Goal: Use online tool/utility: Utilize a website feature to perform a specific function

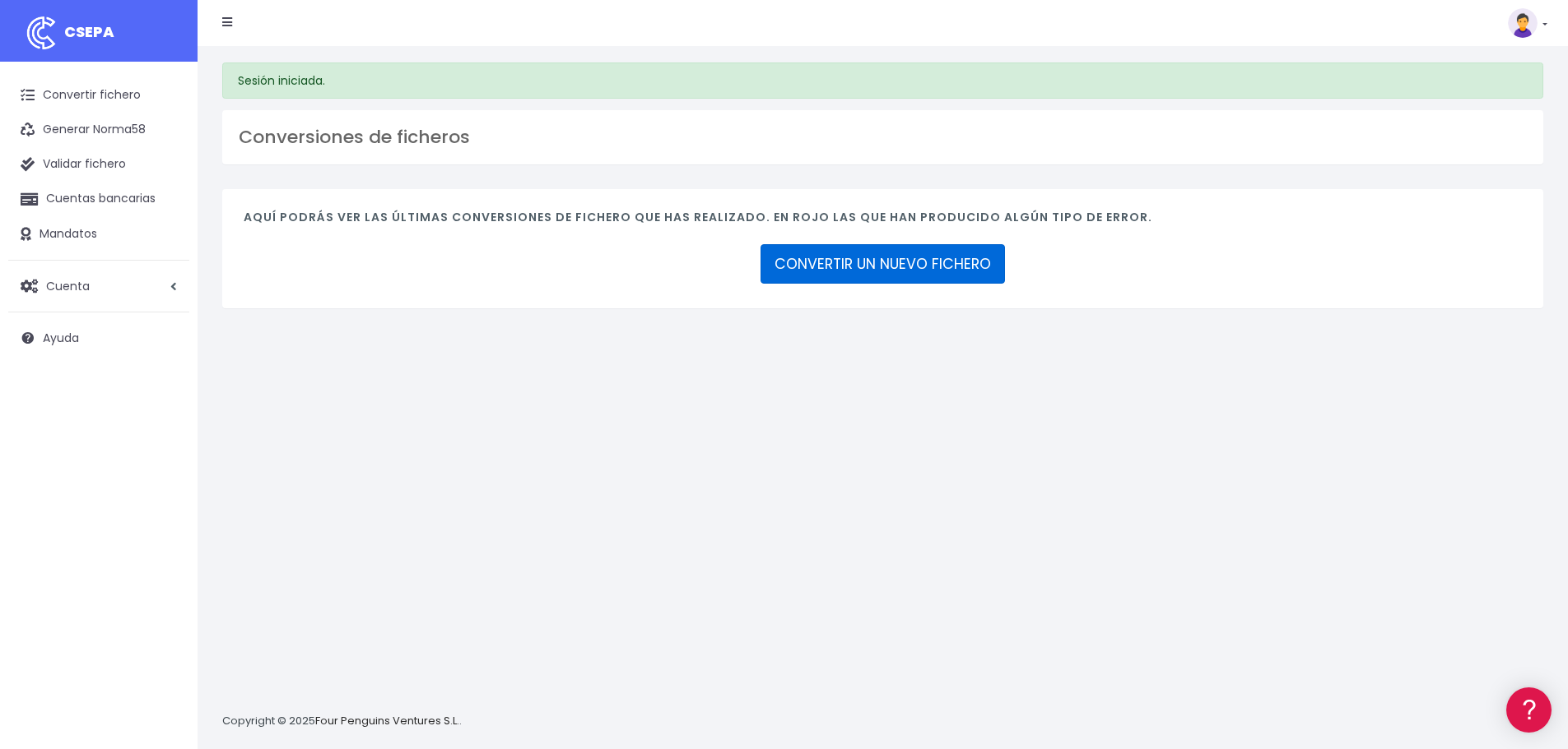
click at [821, 260] on link "CONVERTIR UN NUEVO FICHERO" at bounding box center [882, 263] width 244 height 39
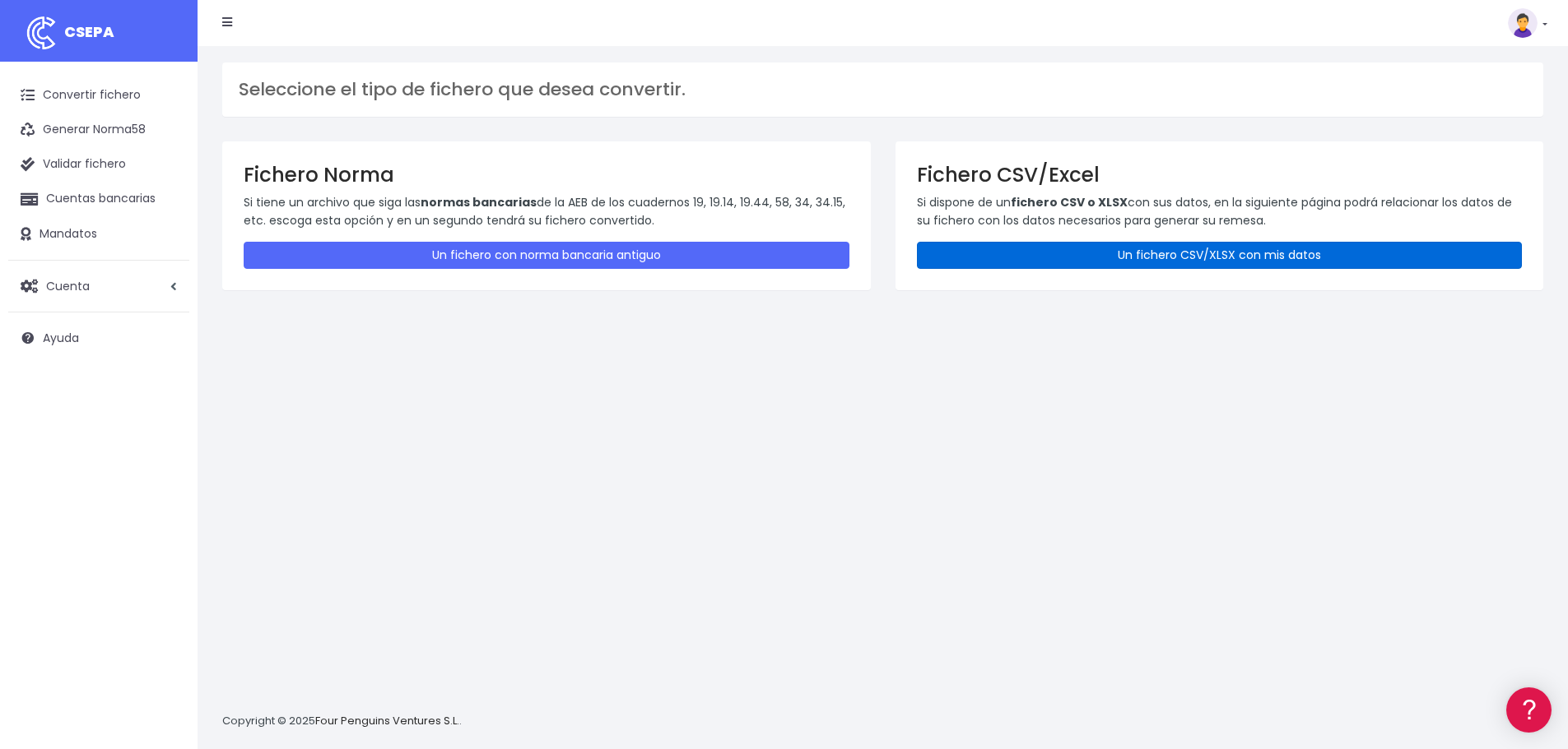
click at [1221, 255] on link "Un fichero CSV/XLSX con mis datos" at bounding box center [1219, 256] width 606 height 27
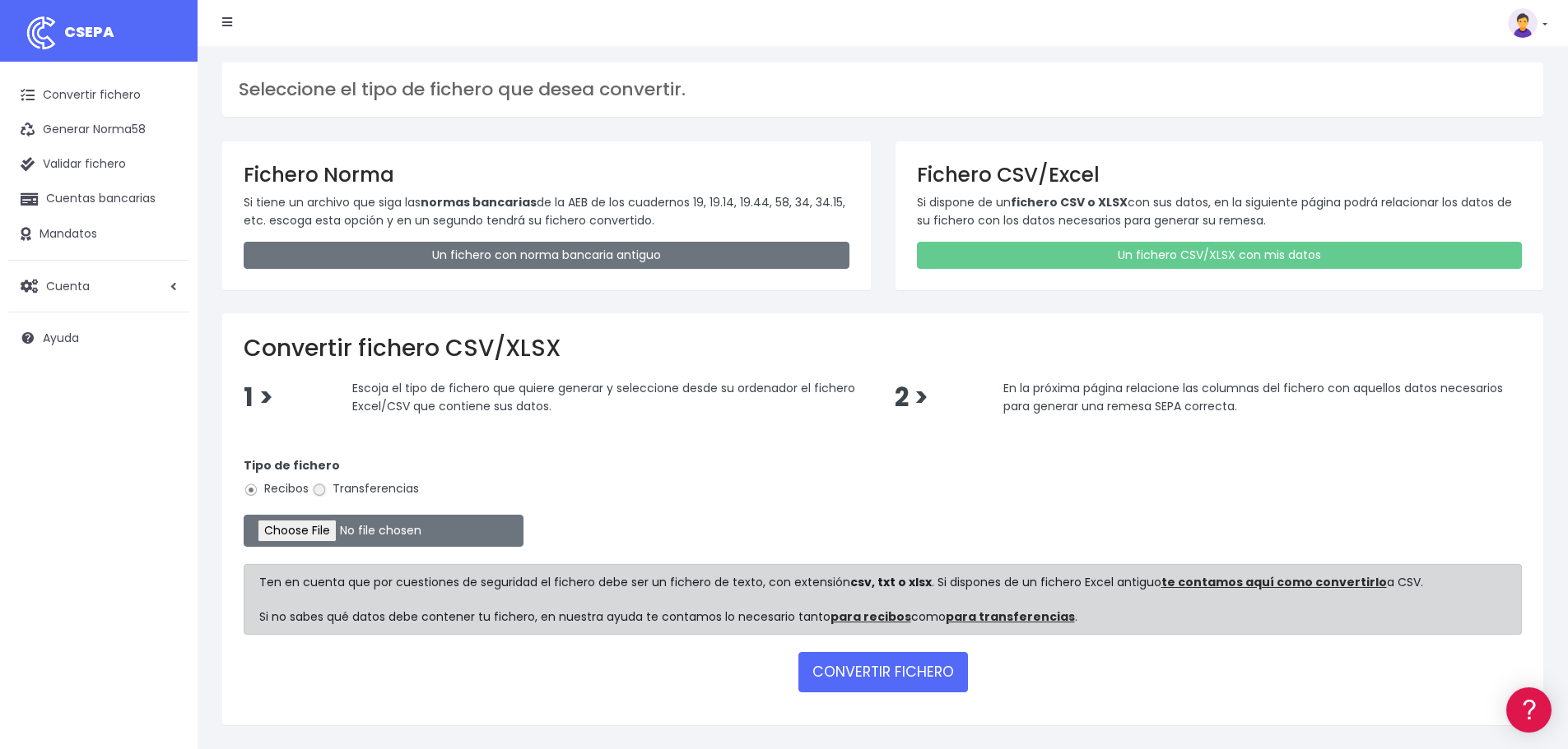
click at [319, 491] on input "Transferencias" at bounding box center [319, 491] width 15 height 15
radio input "true"
click at [285, 530] on input "file" at bounding box center [384, 531] width 280 height 32
type input "C:\fakepath\SEPA FILE (003) ITA Aug 25 ITA Cookery School August Salary Payment…"
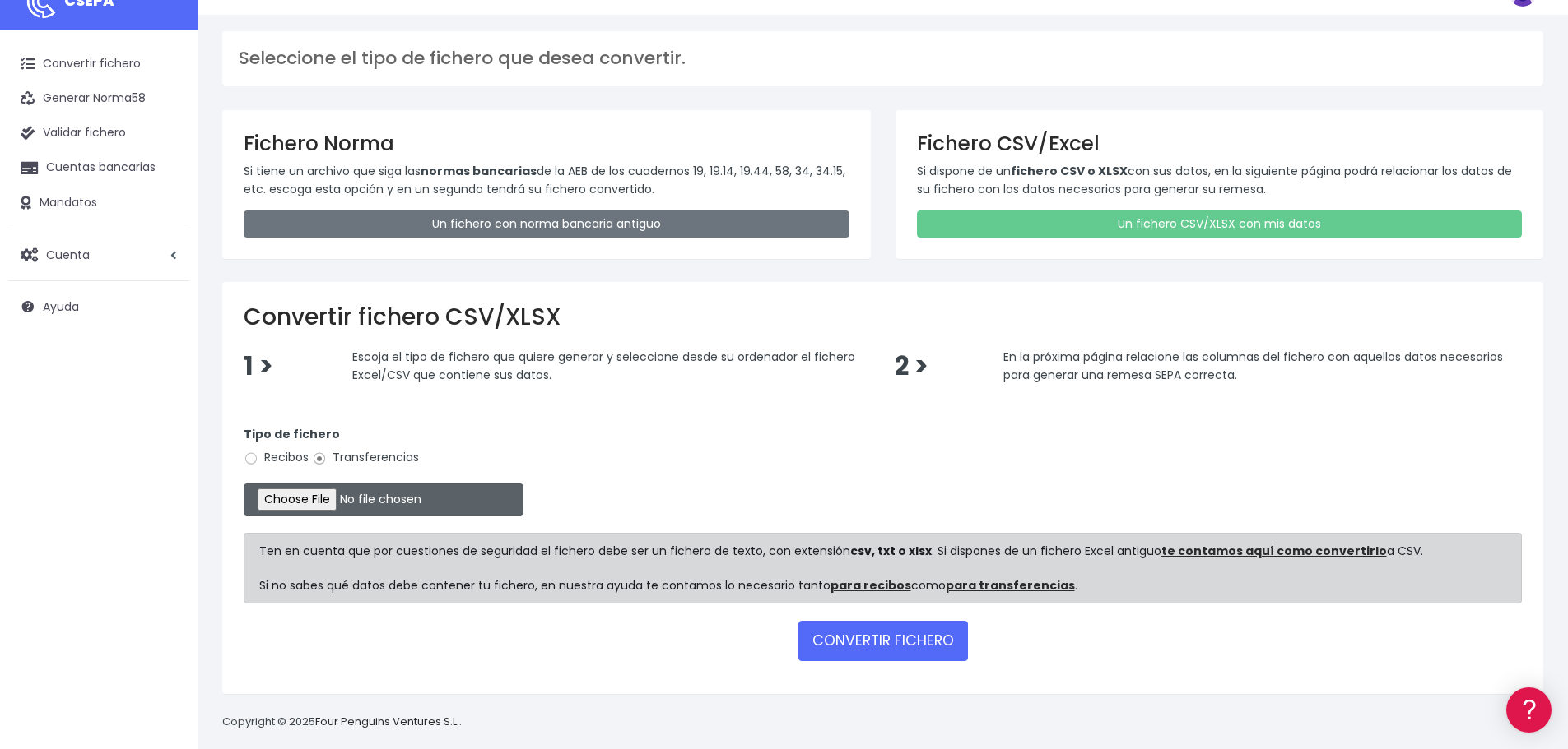
scroll to position [47, 0]
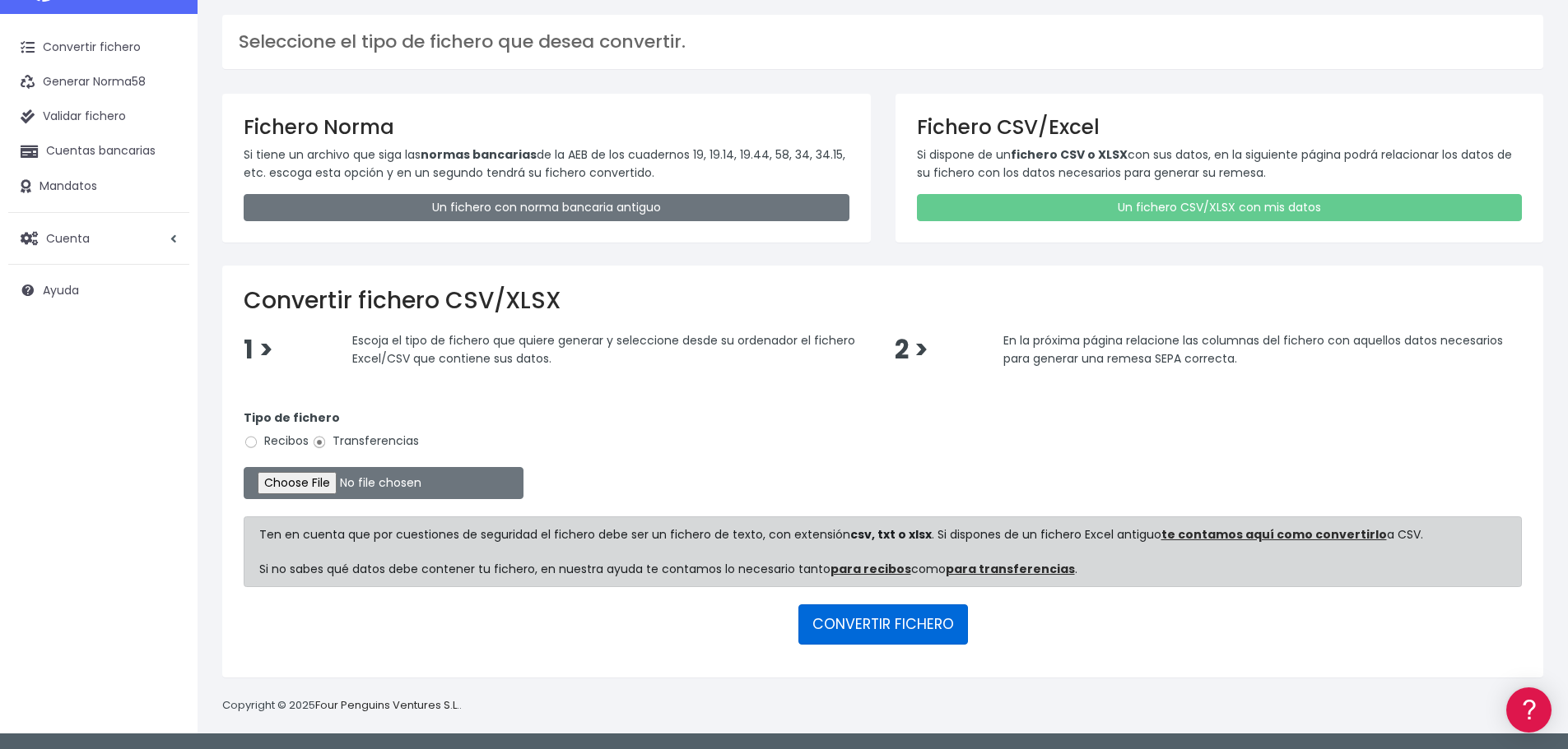
click at [867, 621] on button "CONVERTIR FICHERO" at bounding box center [884, 624] width 170 height 39
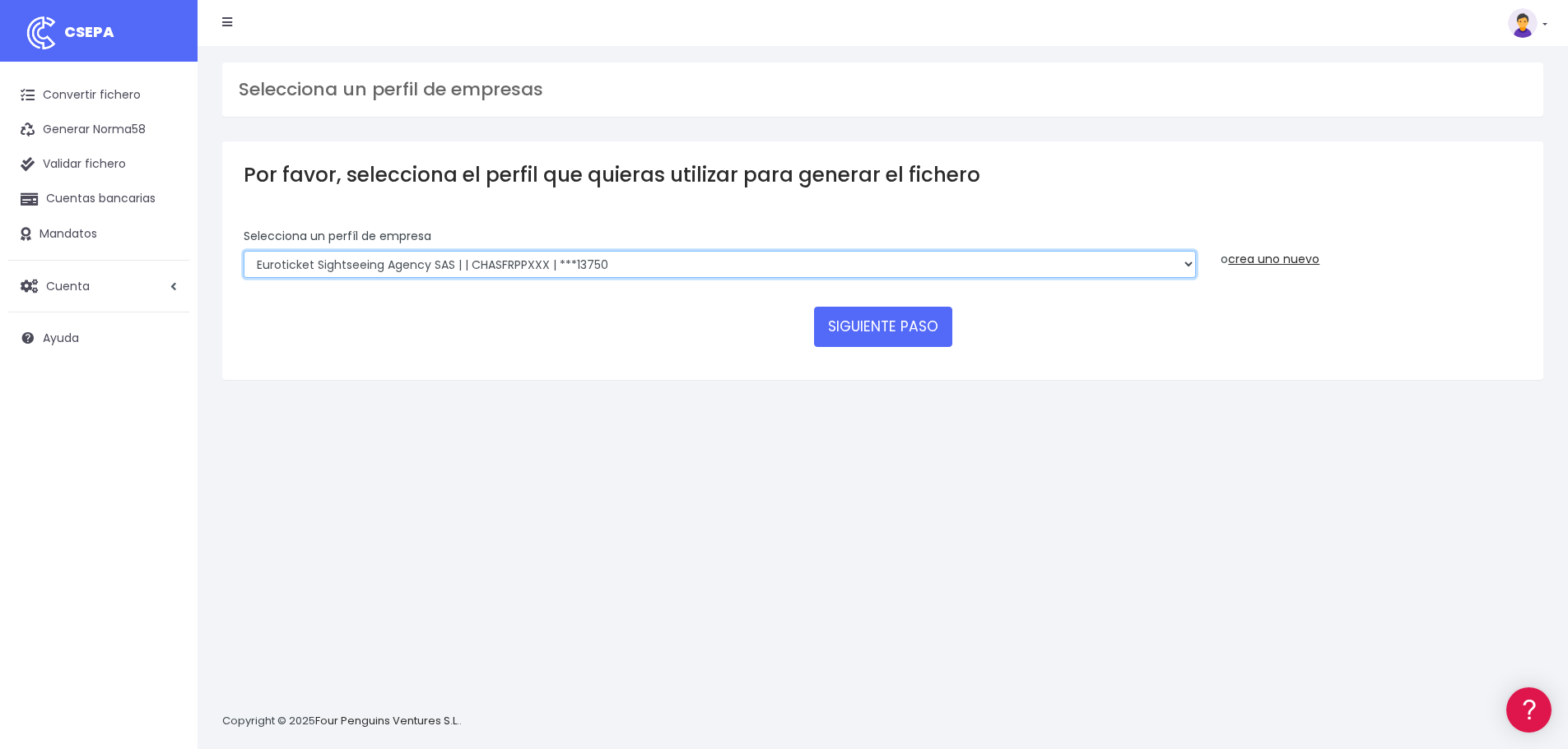
click at [1188, 261] on select "Walks Agency Limited | IE3340316GH000 | CHASIE4LXXX | ***09227 Devour Spain SL …" at bounding box center [720, 265] width 952 height 28
select select "1820"
click at [244, 251] on select "Walks Agency Limited | IE3340316GH000 | CHASIE4LXXX | ***09227 Devour Spain SL …" at bounding box center [720, 265] width 952 height 28
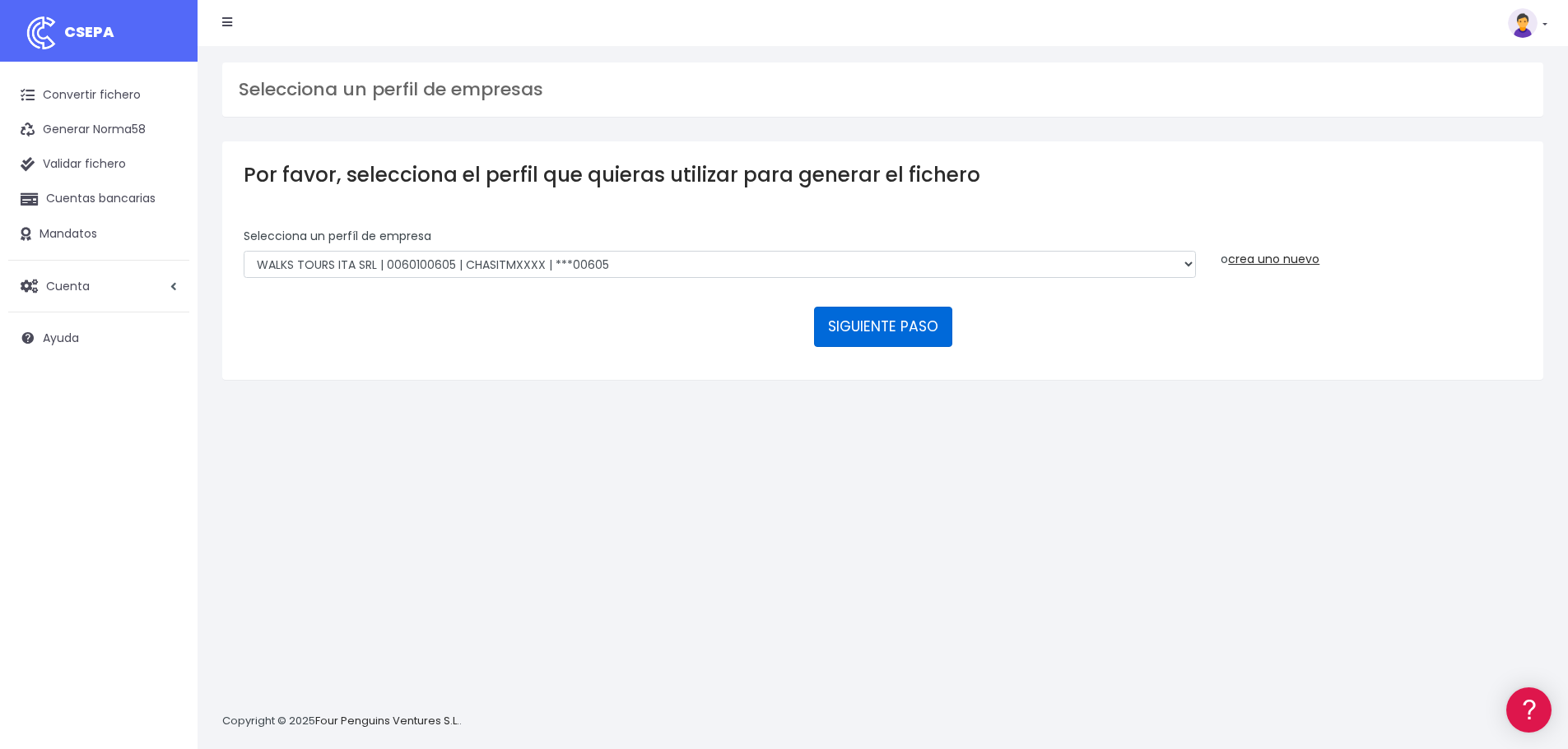
click at [874, 328] on button "SIGUIENTE PASO" at bounding box center [883, 326] width 138 height 39
select select "1820"
click at [883, 324] on button "SIGUIENTE PASO" at bounding box center [883, 326] width 138 height 39
select select "1820"
click at [903, 331] on button "SIGUIENTE PASO" at bounding box center [883, 326] width 138 height 39
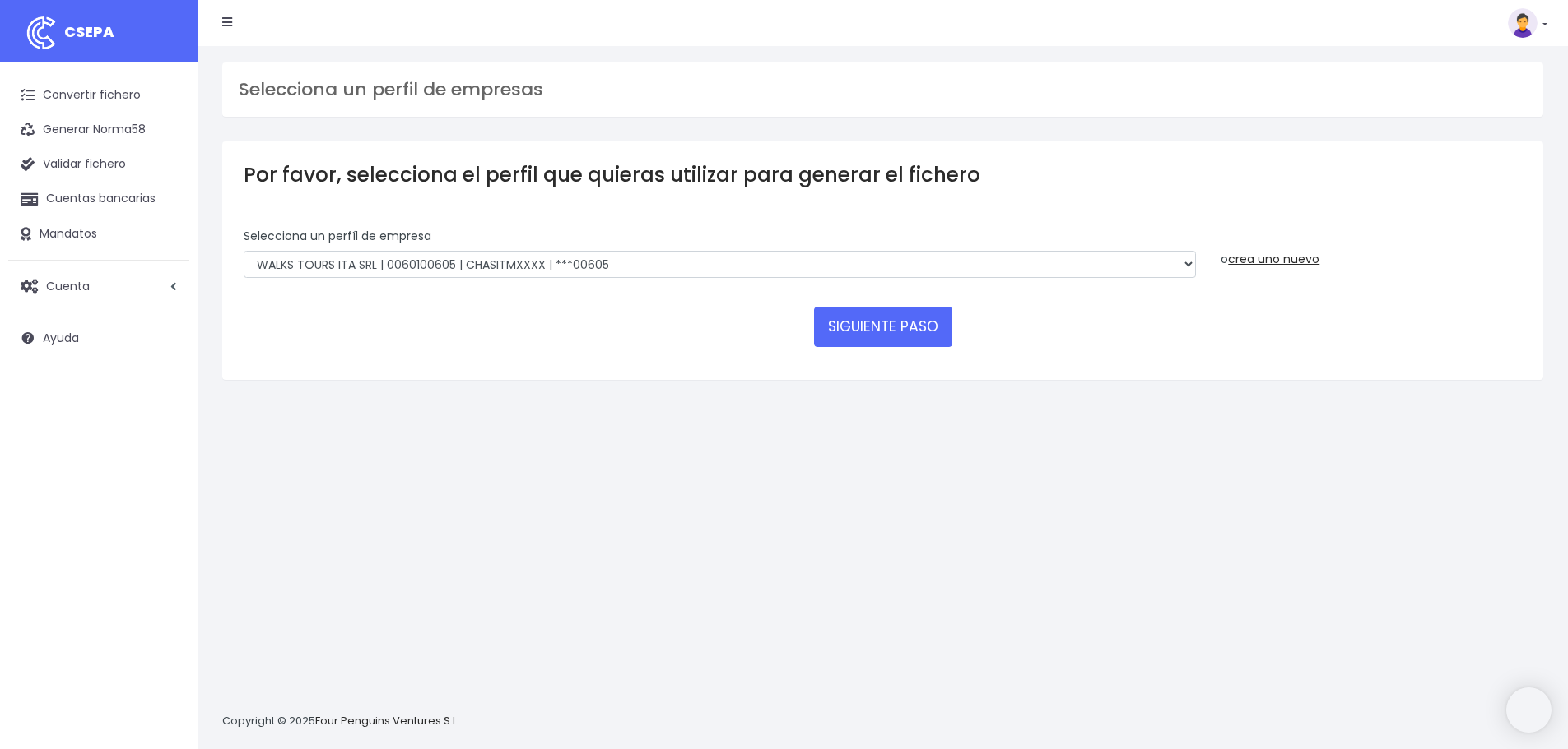
select select "1820"
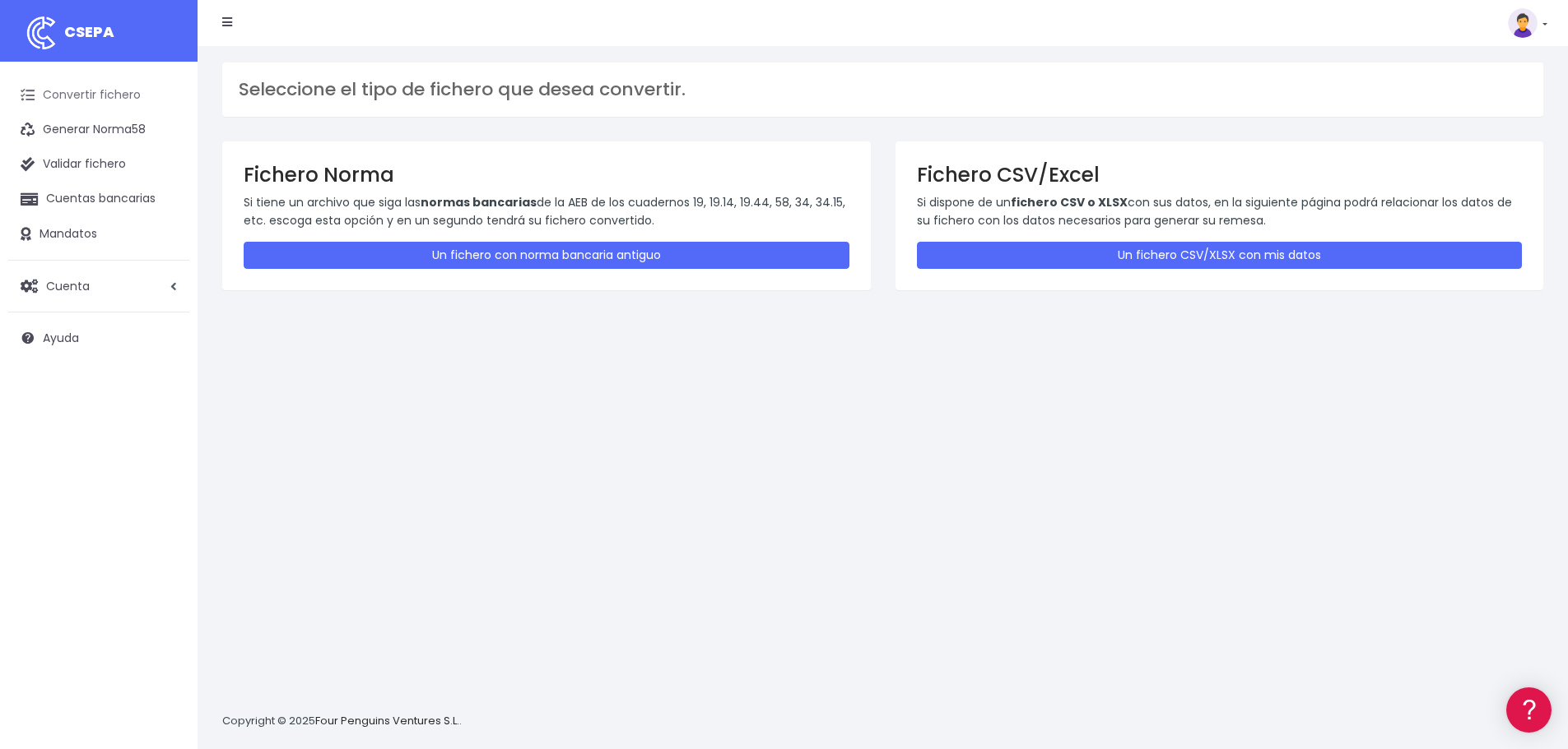
click at [94, 95] on link "Convertir fichero" at bounding box center [99, 96] width 181 height 35
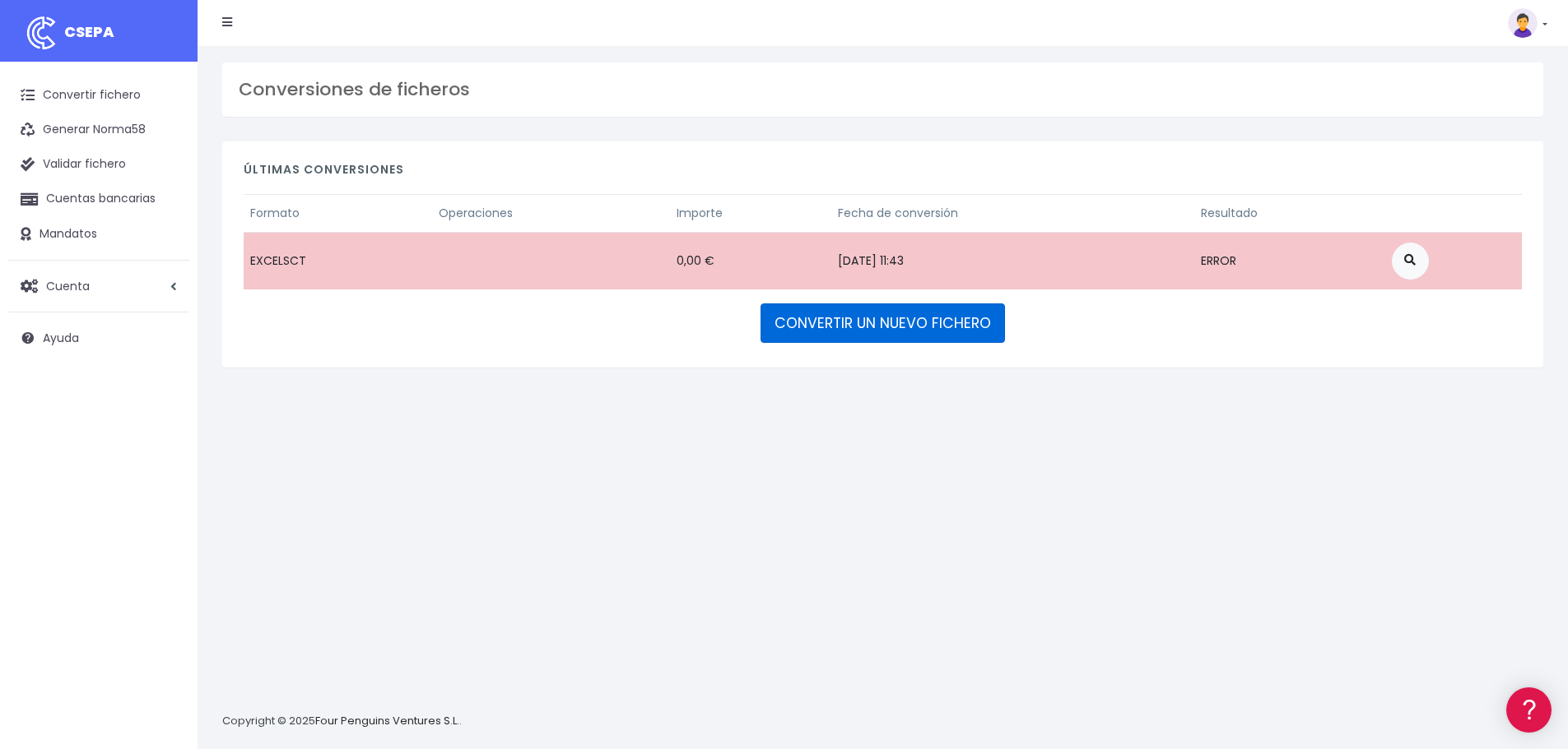
click at [856, 319] on link "CONVERTIR UN NUEVO FICHERO" at bounding box center [882, 322] width 244 height 39
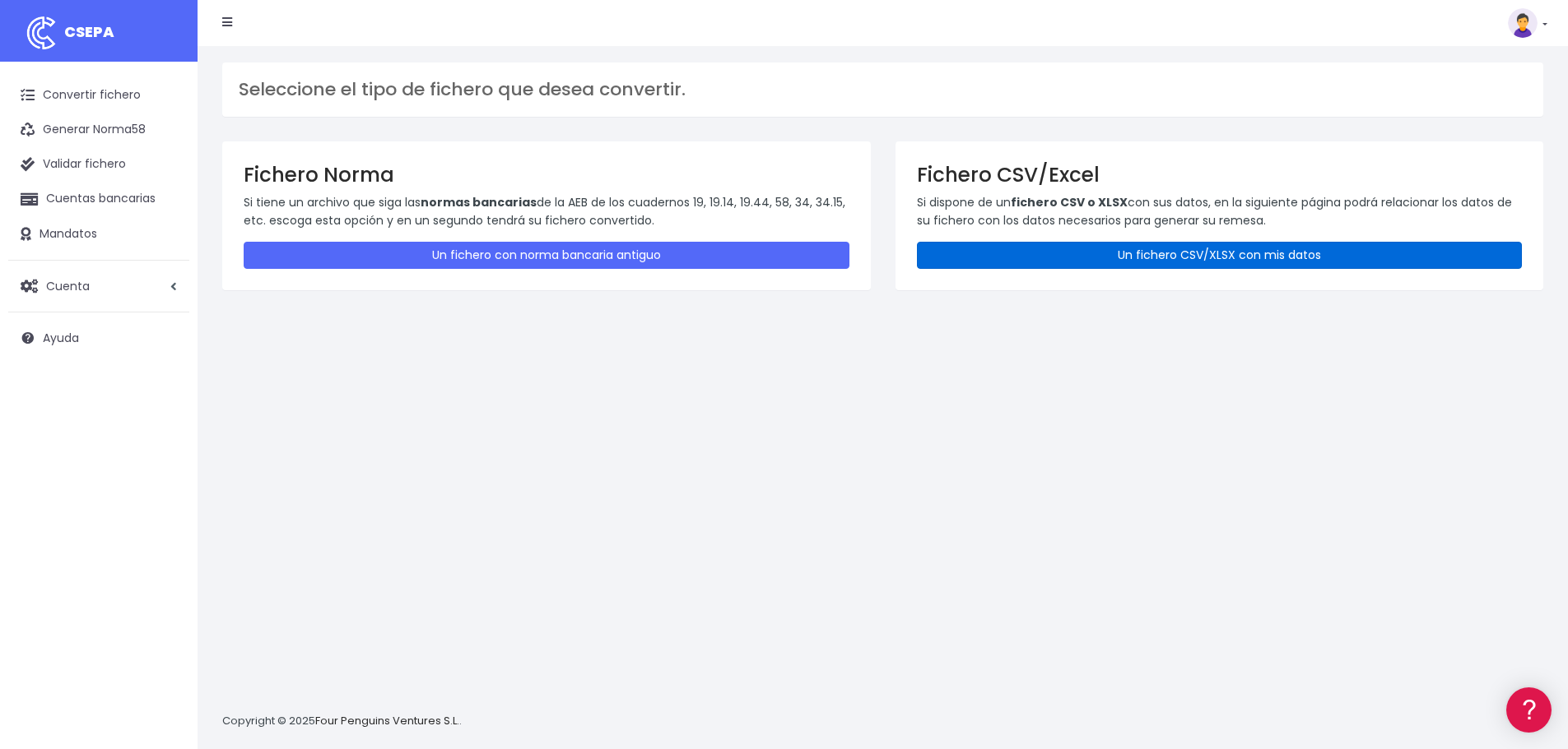
click at [1075, 260] on link "Un fichero CSV/XLSX con mis datos" at bounding box center [1219, 256] width 606 height 27
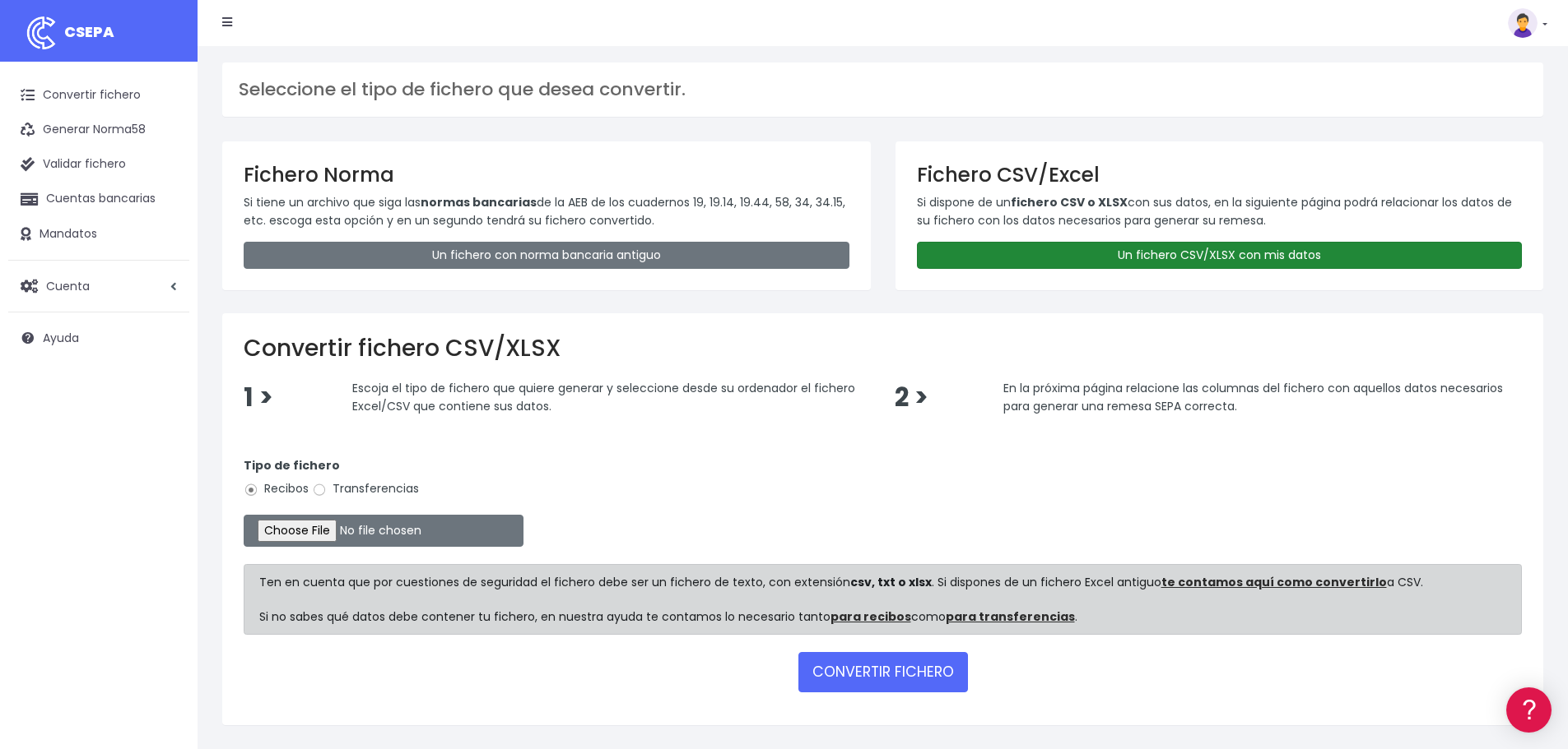
click at [1216, 258] on link "Un fichero CSV/XLSX con mis datos" at bounding box center [1219, 256] width 606 height 27
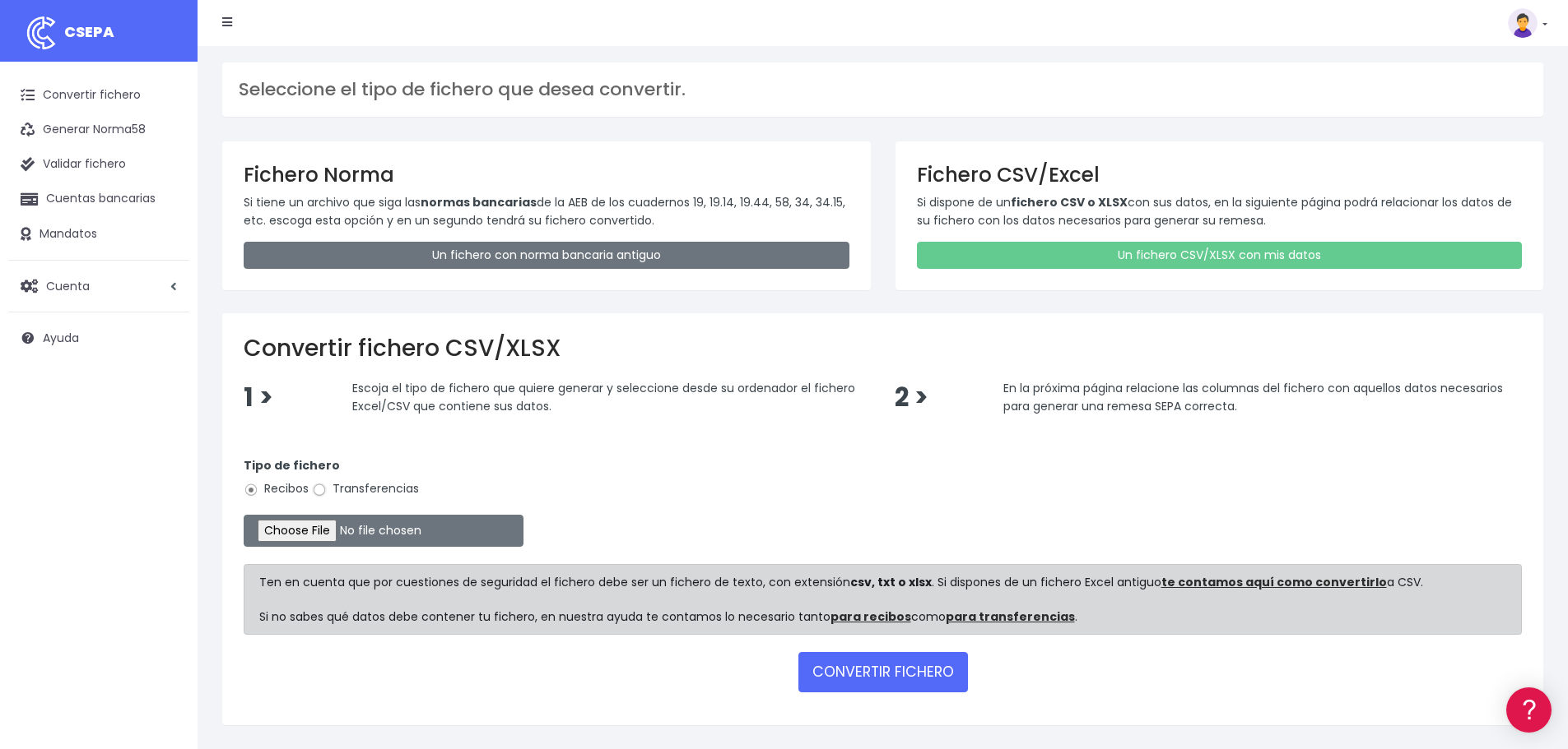
click at [319, 490] on input "Transferencias" at bounding box center [319, 491] width 15 height 15
radio input "true"
click at [300, 532] on input "file" at bounding box center [384, 531] width 280 height 32
type input "C:\fakepath\SEPA FILE (003) ITA Aug 25 ITA Cookery School August Salary Payment…"
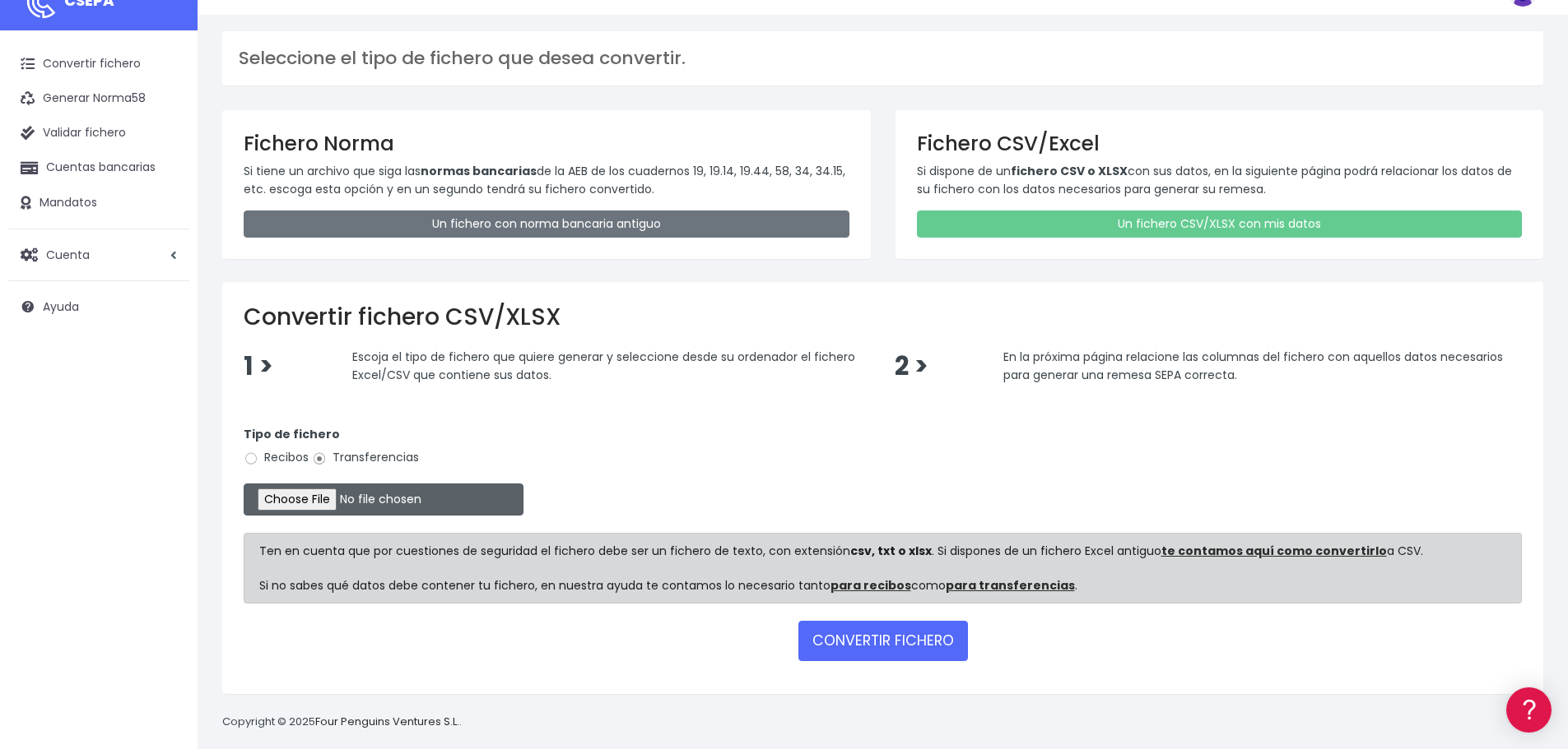
scroll to position [47, 0]
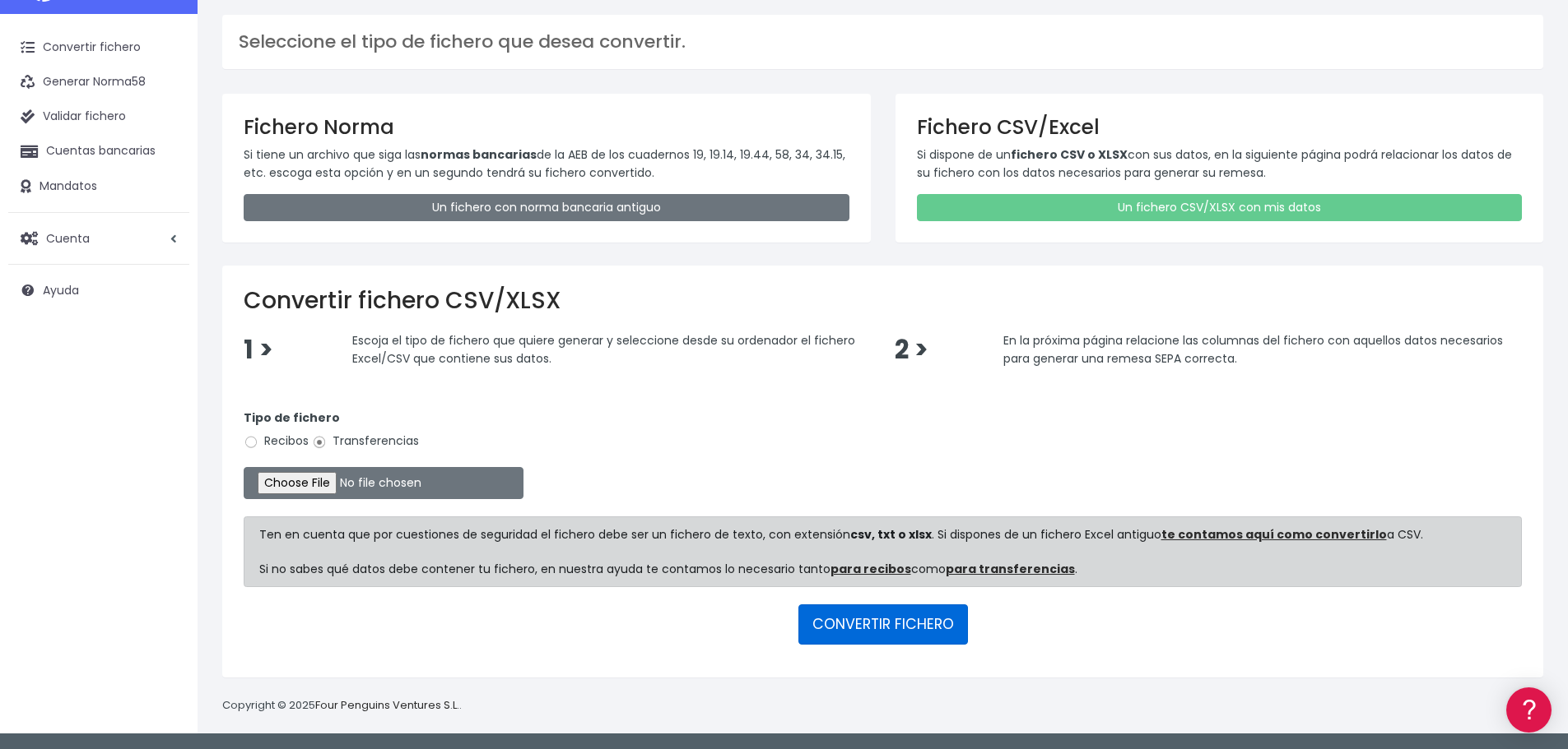
click at [895, 617] on button "CONVERTIR FICHERO" at bounding box center [884, 624] width 170 height 39
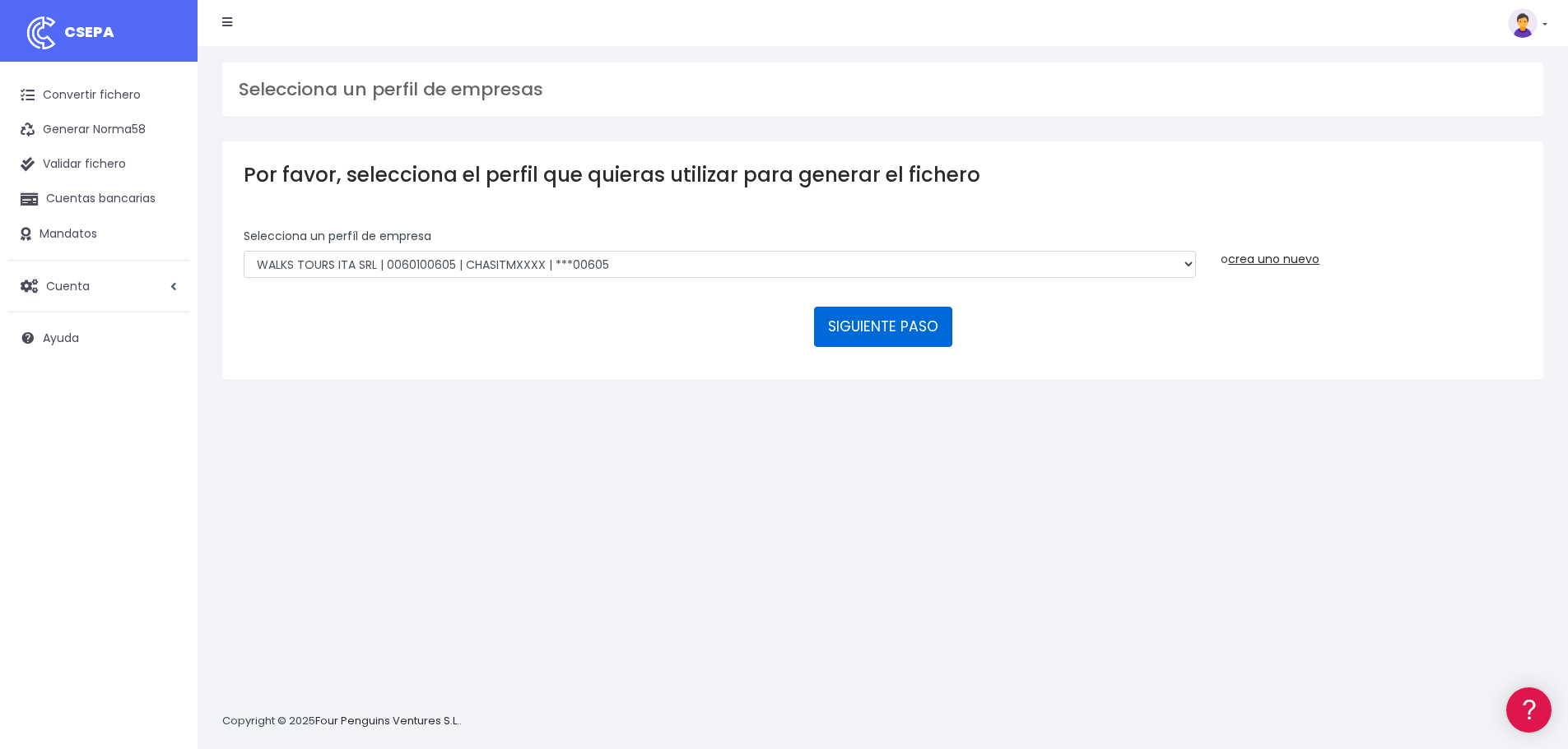
click at [880, 324] on button "SIGUIENTE PASO" at bounding box center [883, 326] width 138 height 39
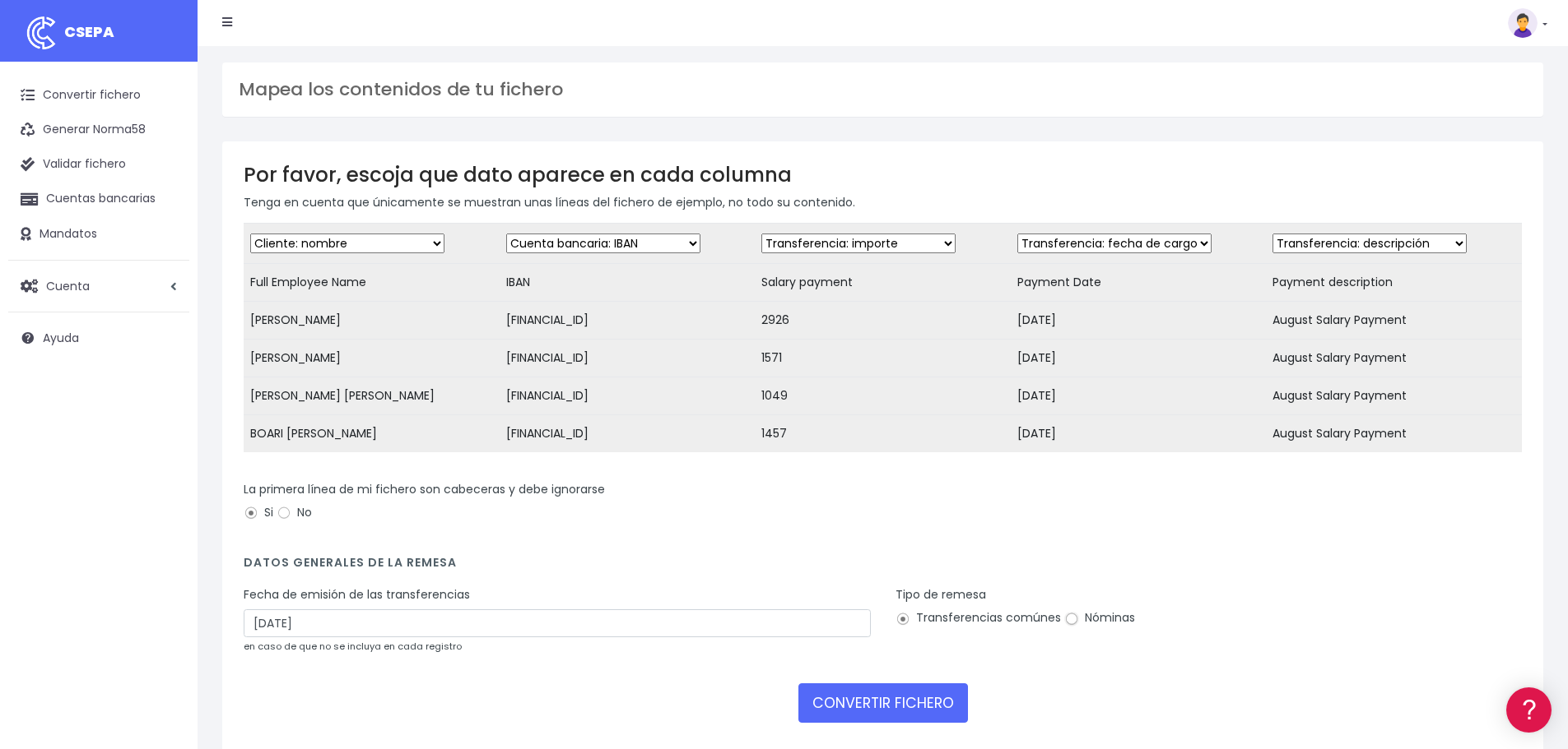
click at [1069, 627] on input "Nóminas" at bounding box center [1071, 619] width 15 height 15
radio input "true"
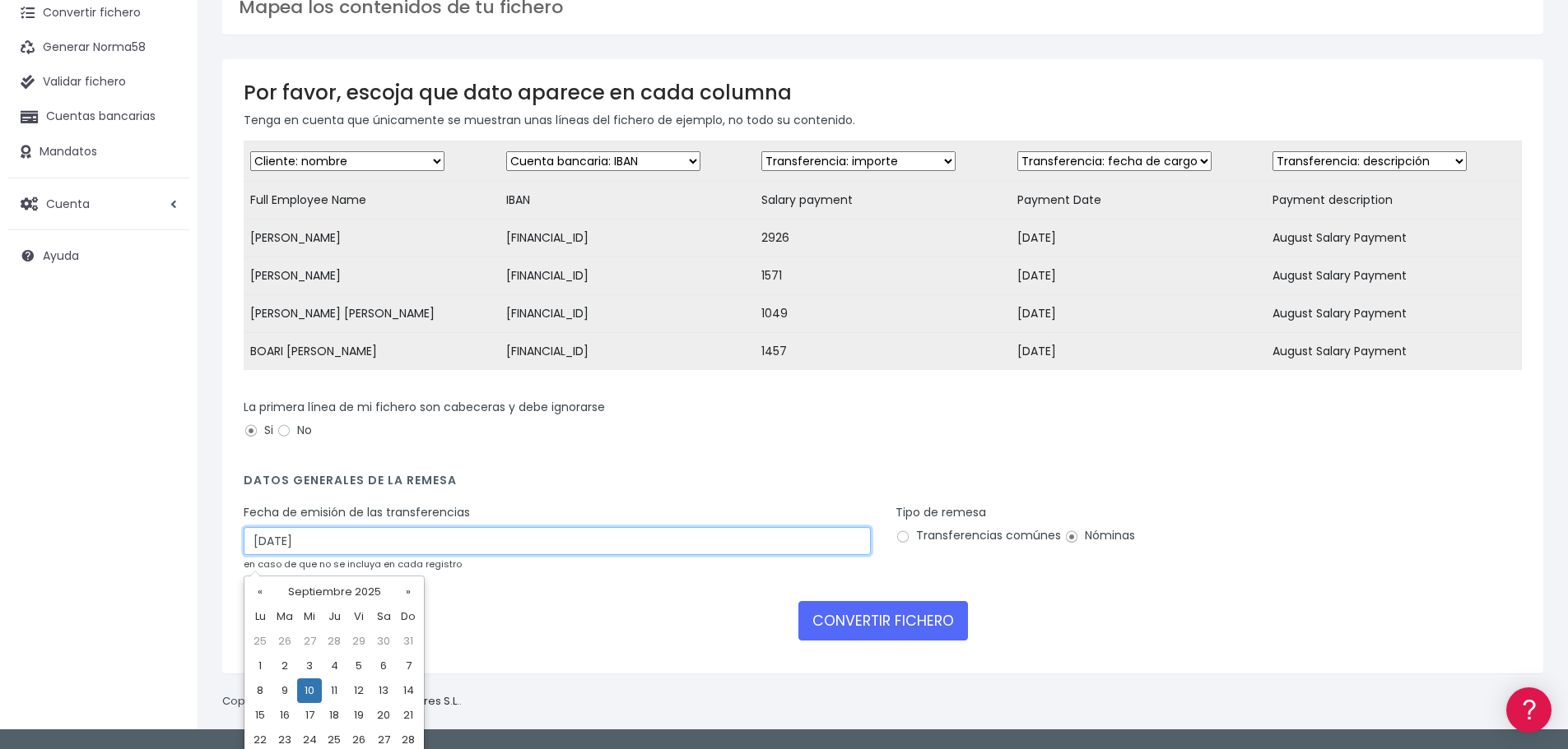
click at [283, 550] on input "[DATE]" at bounding box center [557, 541] width 627 height 28
click at [263, 552] on input "[DATE]" at bounding box center [557, 541] width 627 height 28
click at [459, 555] on input "[DATE]" at bounding box center [557, 541] width 627 height 28
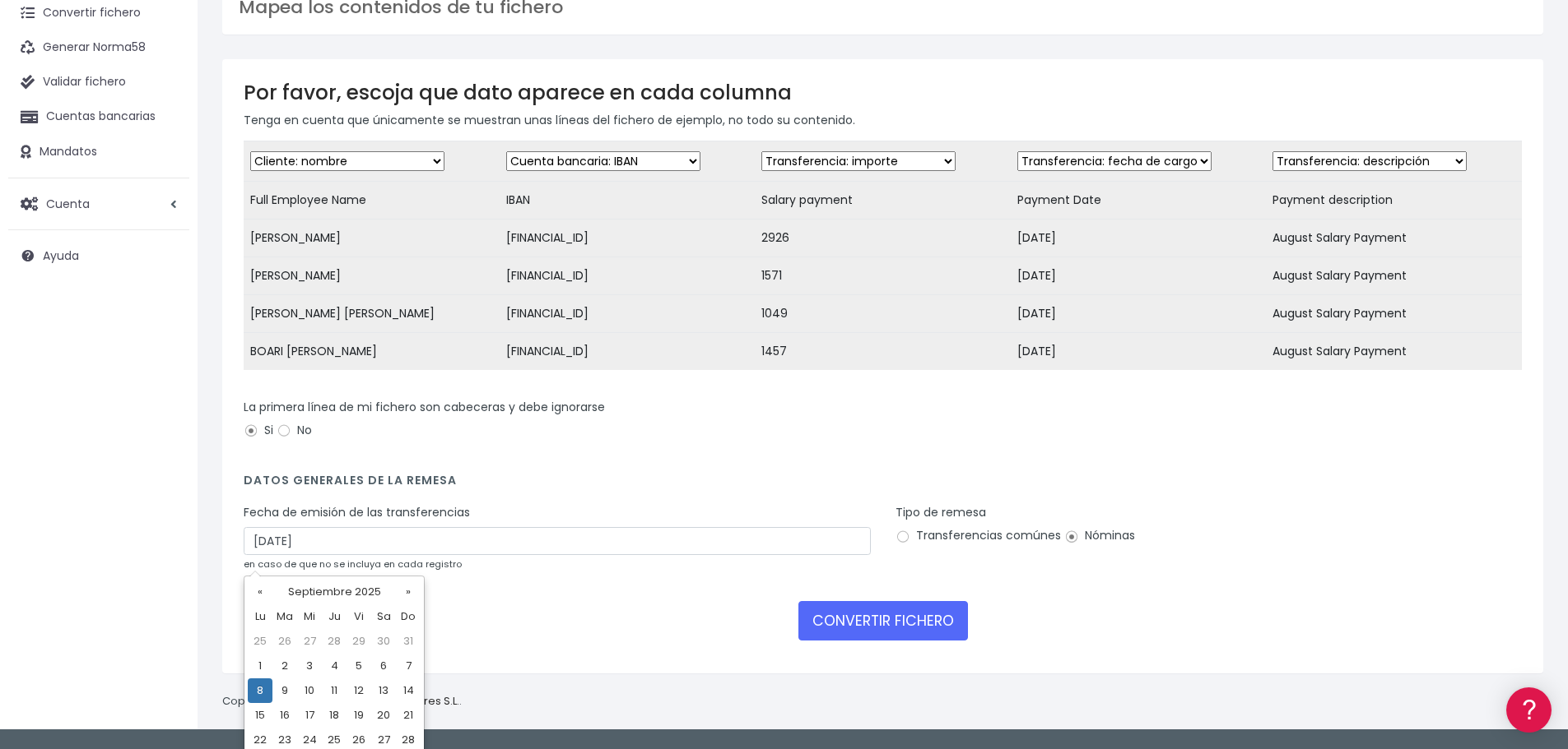
click at [601, 513] on form "Desechar campo Cliente: nombre Cliente: DNI Cliente: Email Cliente: referencia …" at bounding box center [883, 396] width 1278 height 512
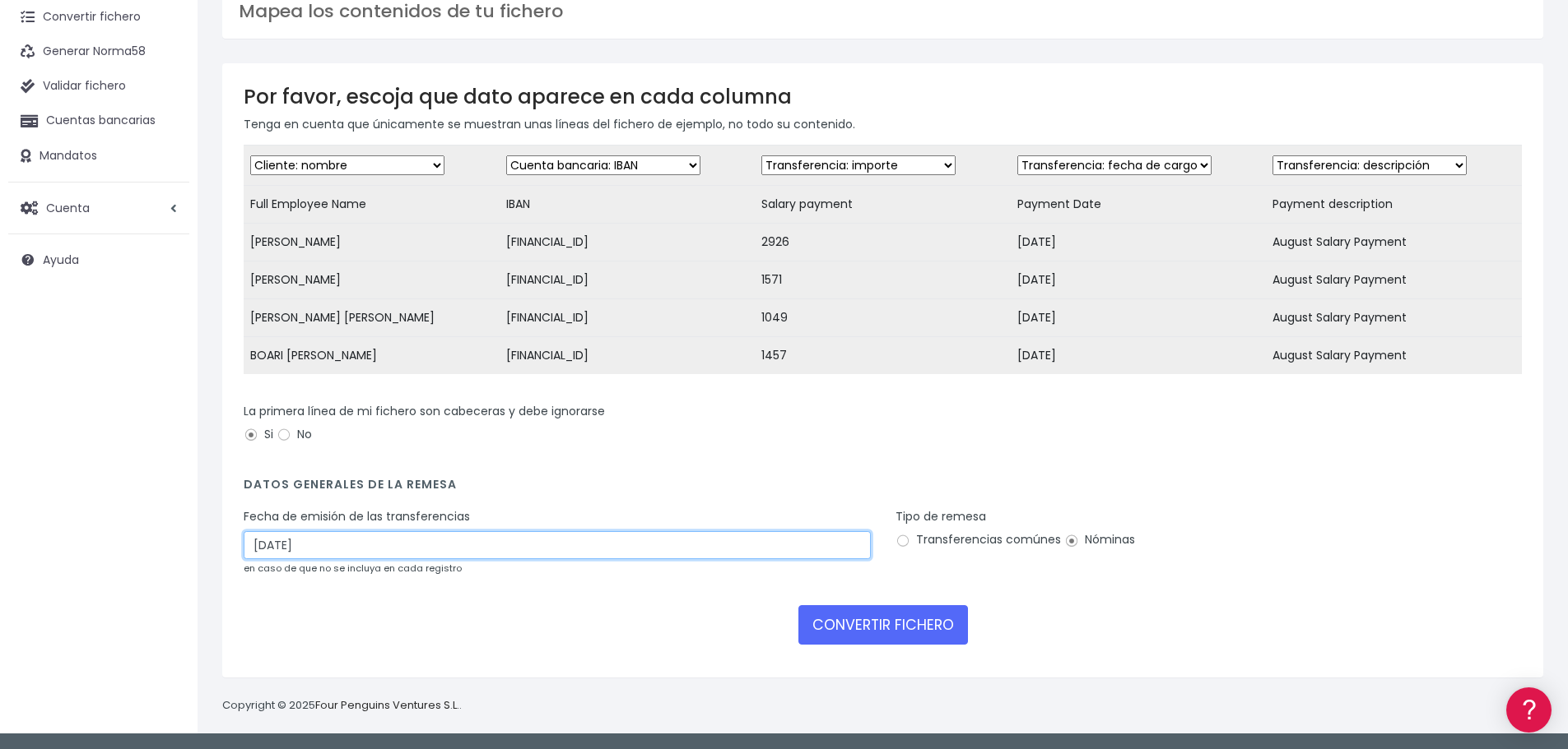
click at [264, 556] on input "[DATE]" at bounding box center [557, 545] width 627 height 28
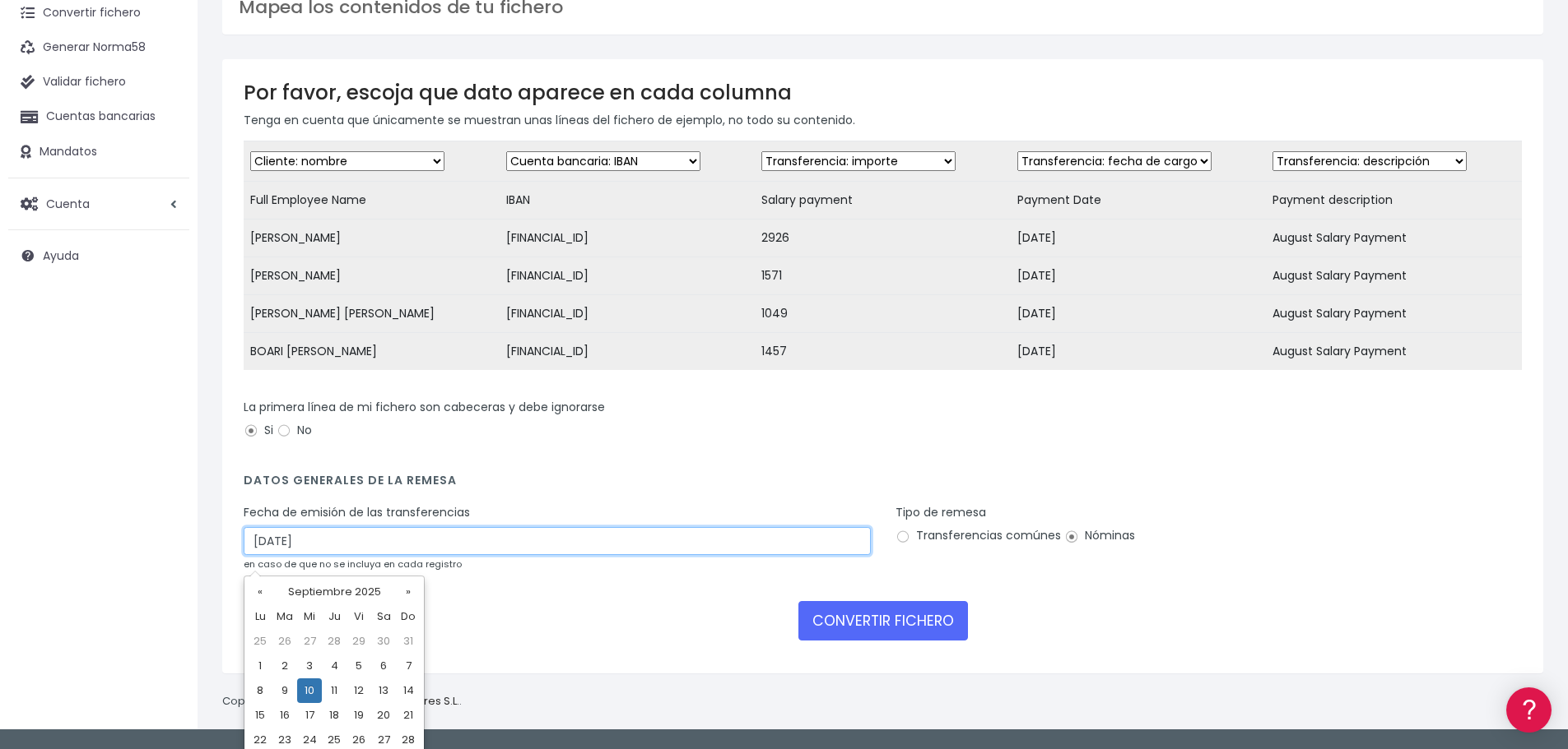
type input "[DATE]"
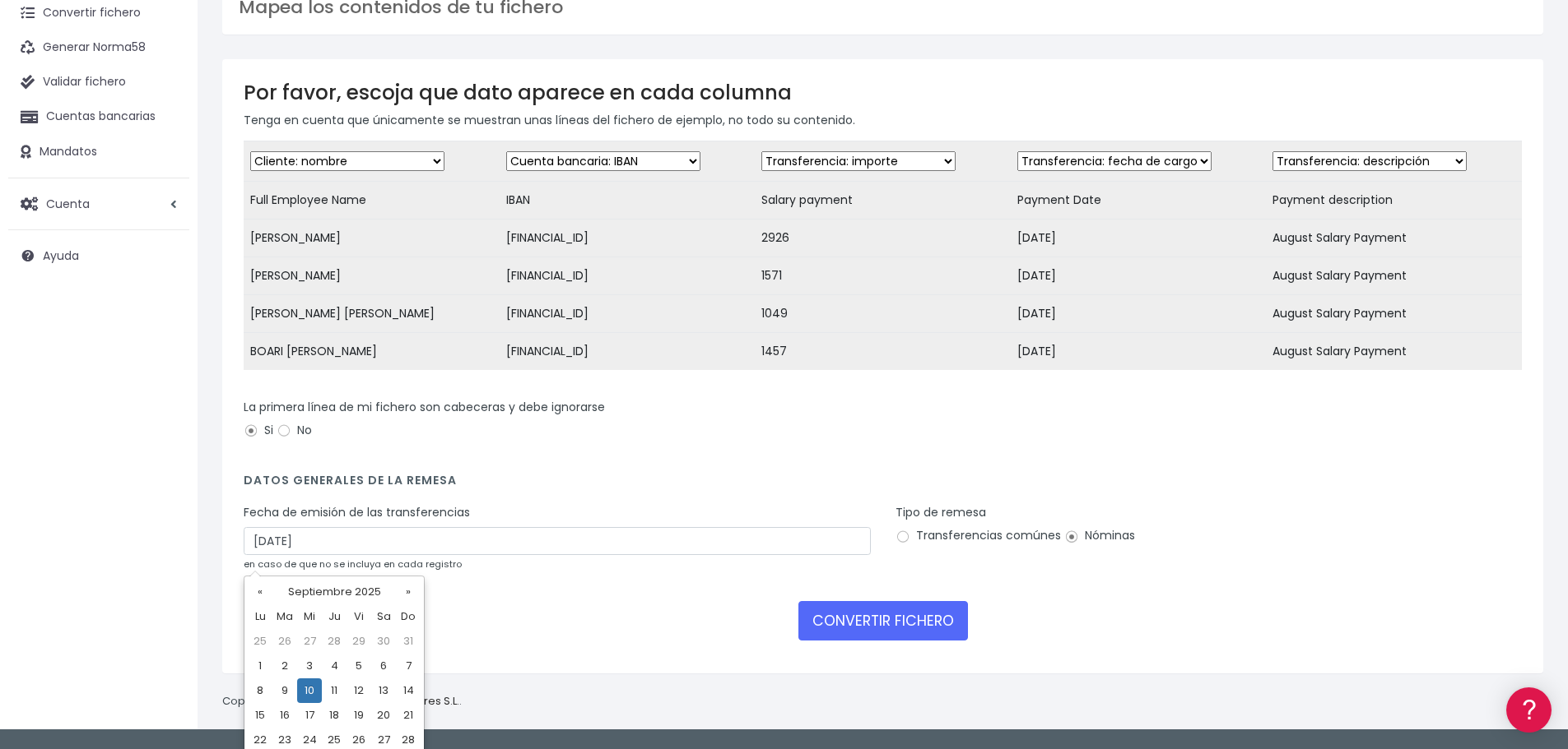
click at [309, 694] on td "10" at bounding box center [309, 691] width 25 height 25
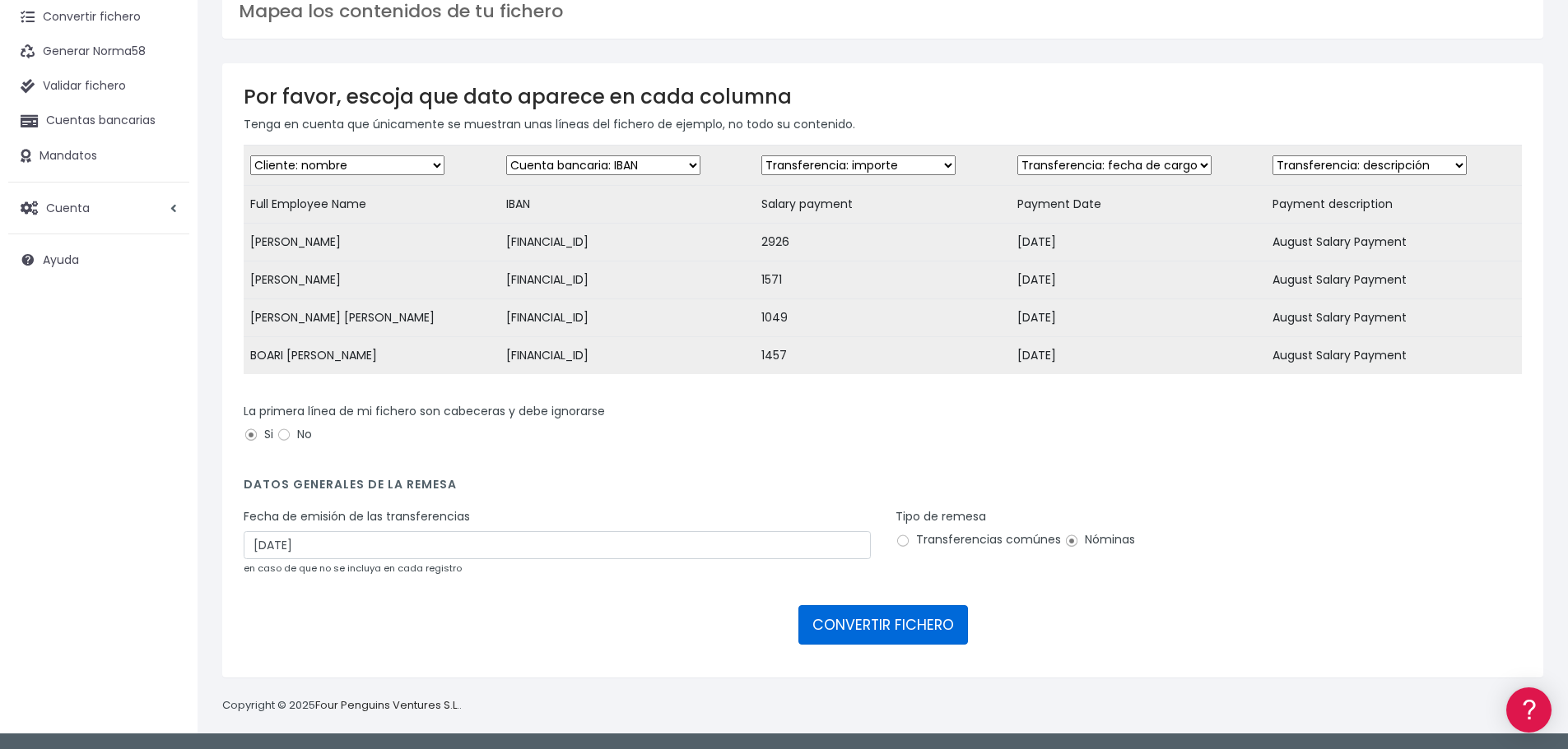
click at [879, 625] on button "CONVERTIR FICHERO" at bounding box center [884, 625] width 170 height 39
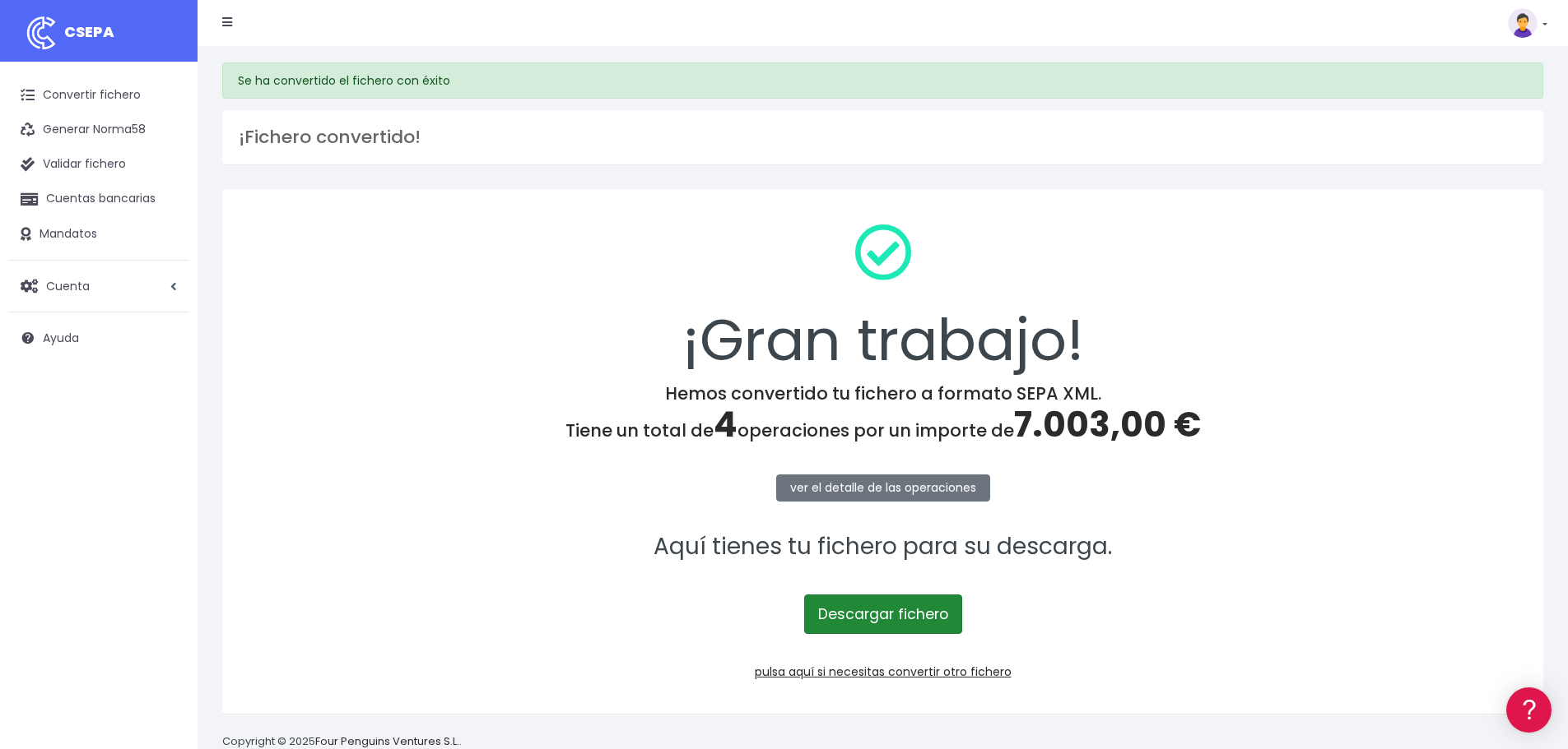
click at [890, 626] on link "Descargar fichero" at bounding box center [883, 614] width 158 height 39
